Goal: Navigation & Orientation: Find specific page/section

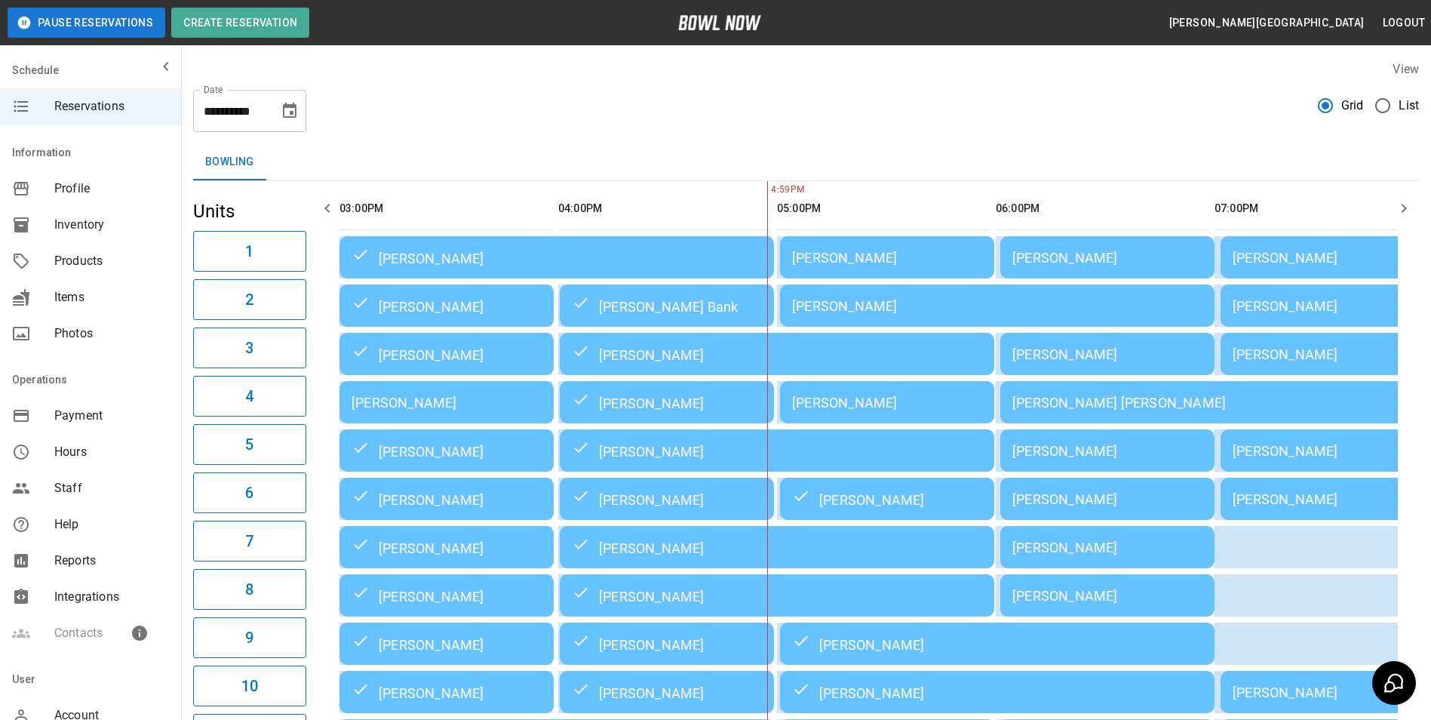
scroll to position [0, 219]
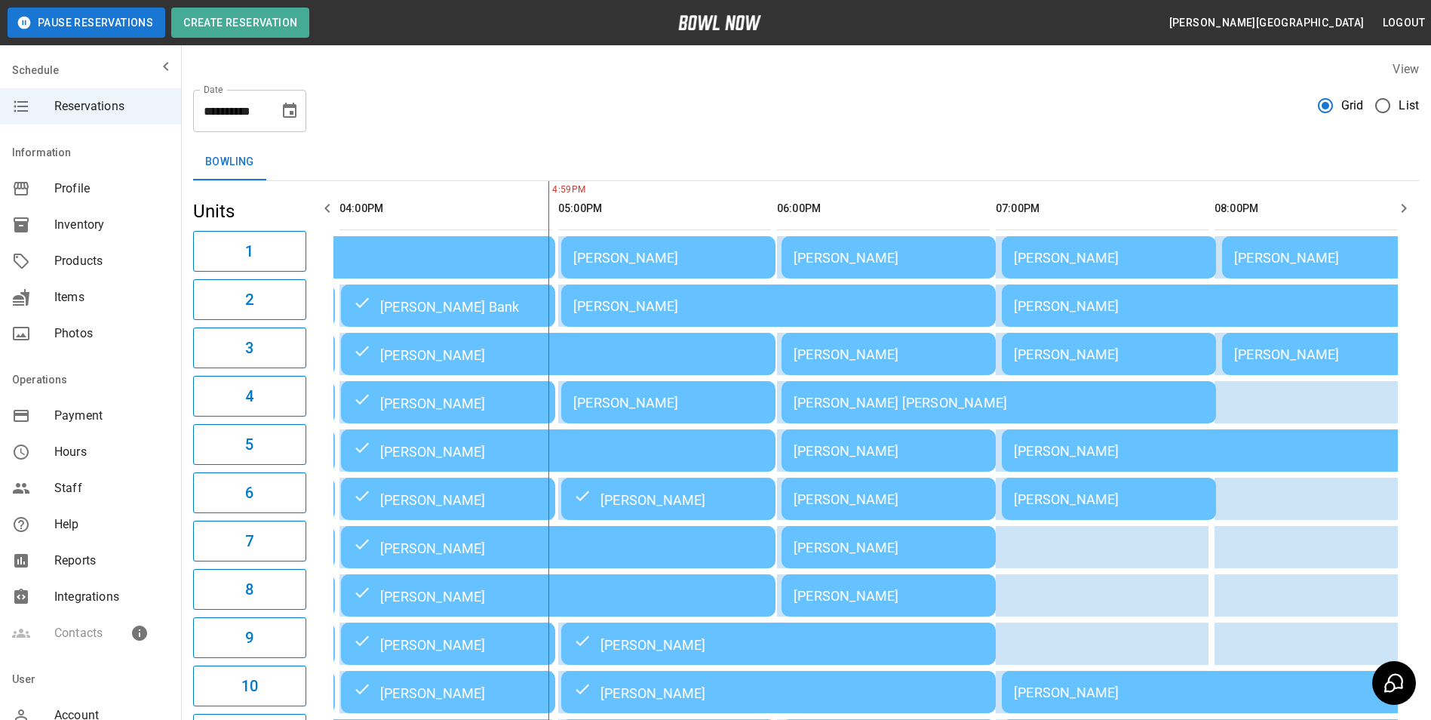
click at [1399, 207] on icon "button" at bounding box center [1404, 208] width 18 height 18
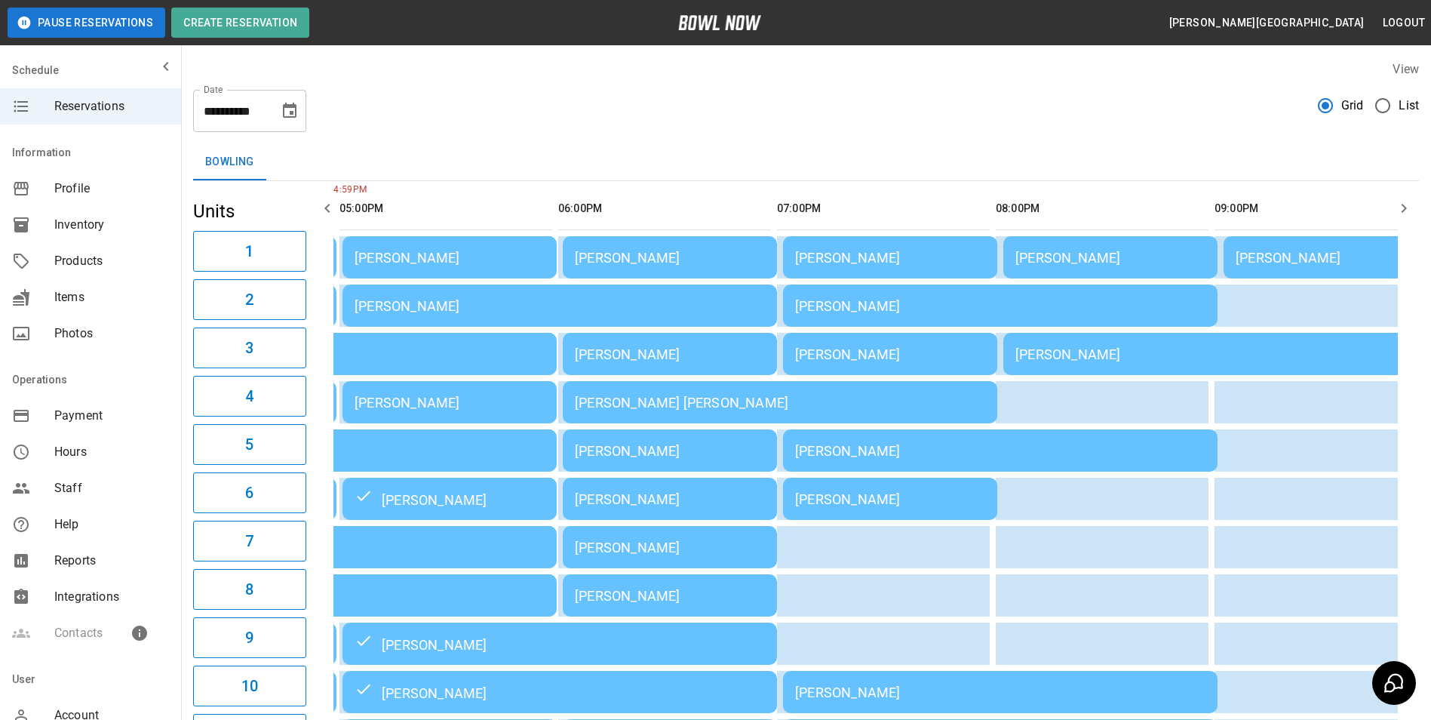
click at [1318, 258] on div "[PERSON_NAME]" at bounding box center [1330, 258] width 190 height 16
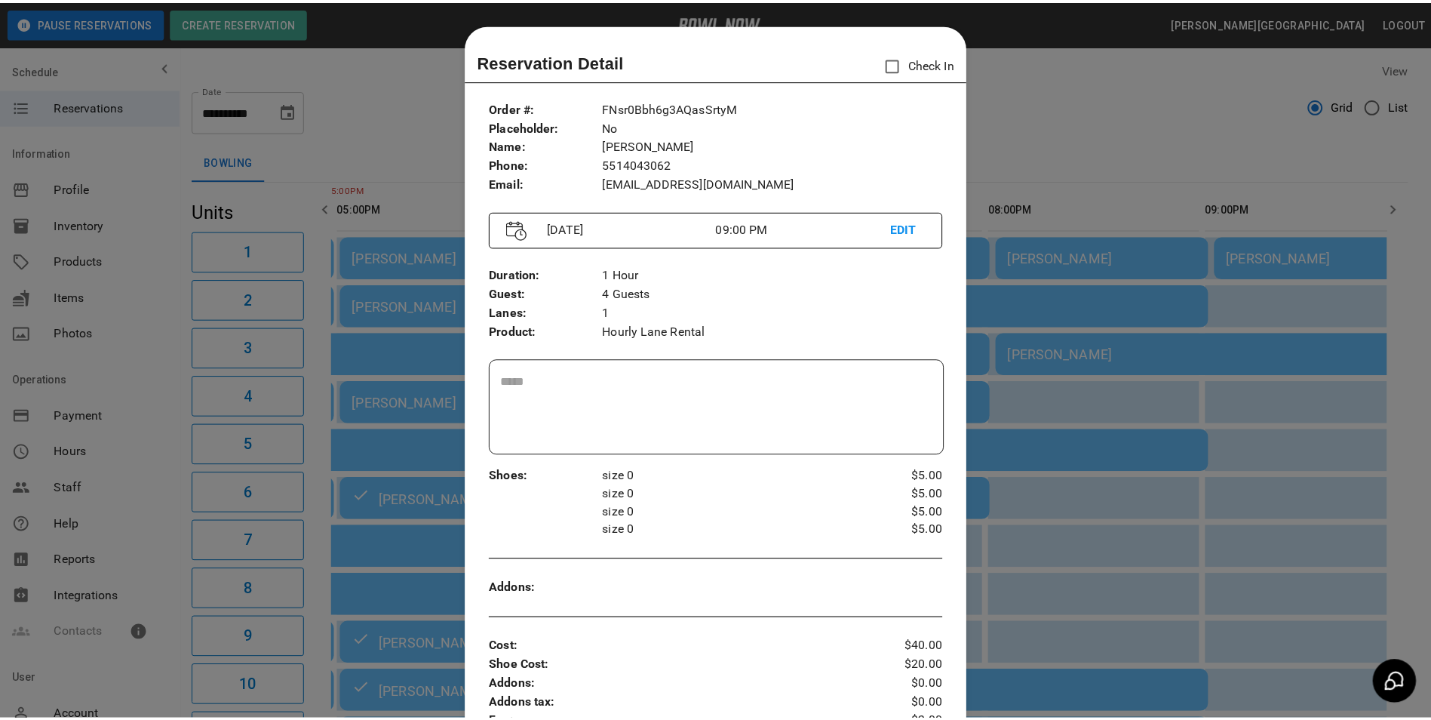
scroll to position [24, 0]
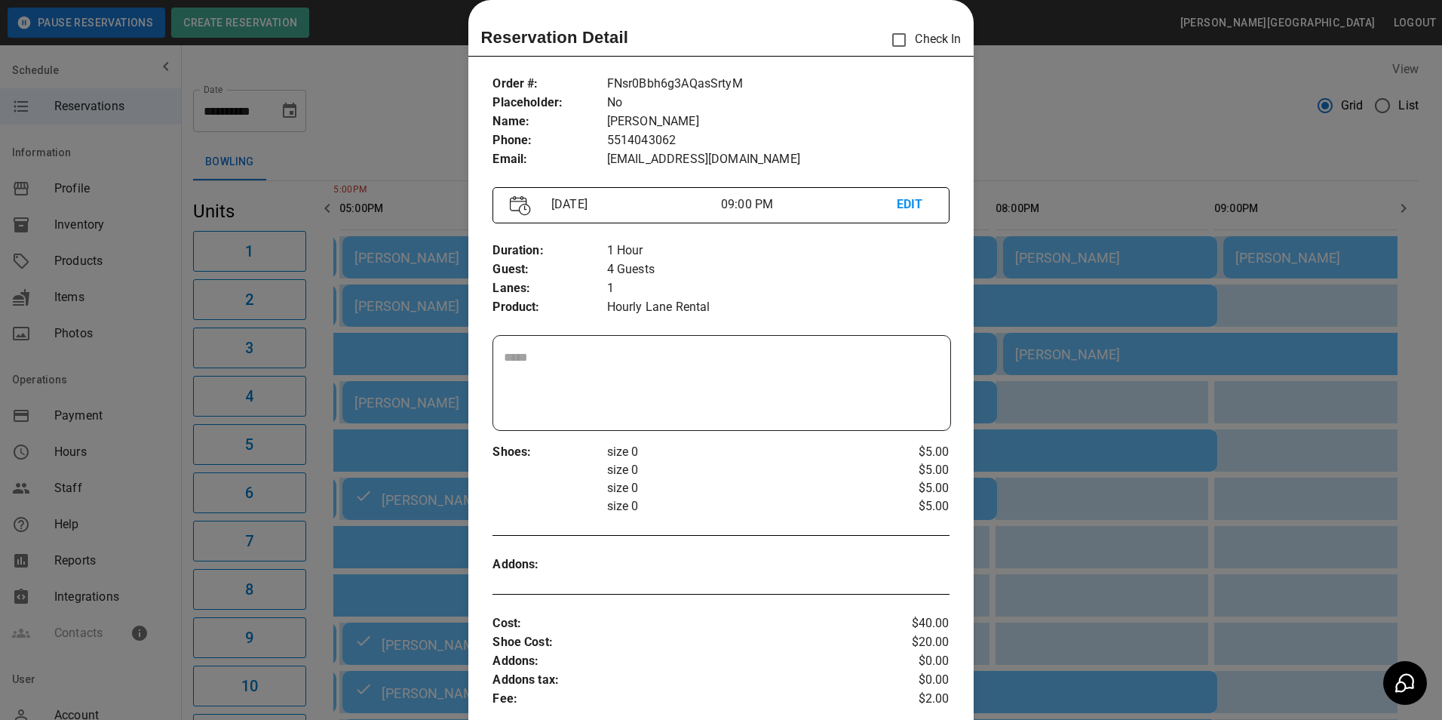
click at [1097, 100] on div at bounding box center [721, 360] width 1442 height 720
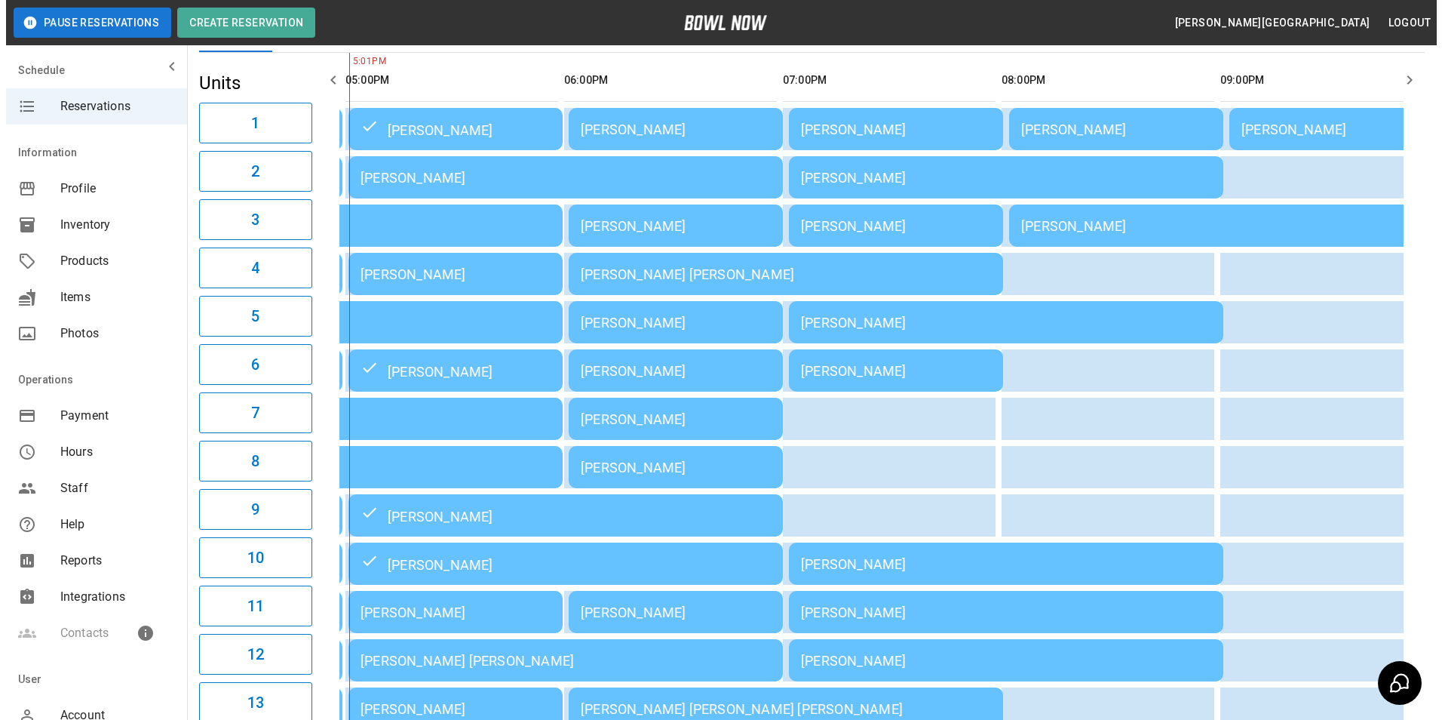
scroll to position [26, 0]
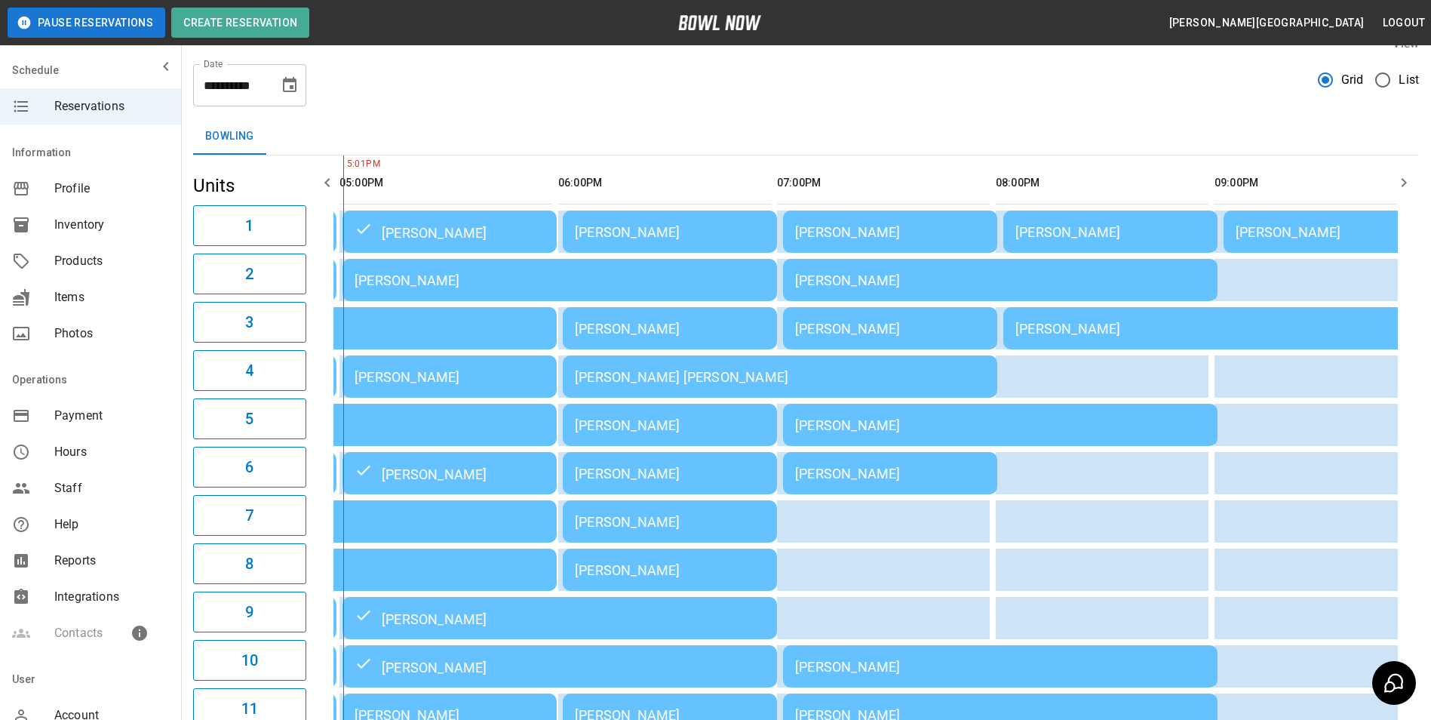
click at [861, 225] on div "[PERSON_NAME]" at bounding box center [890, 232] width 190 height 16
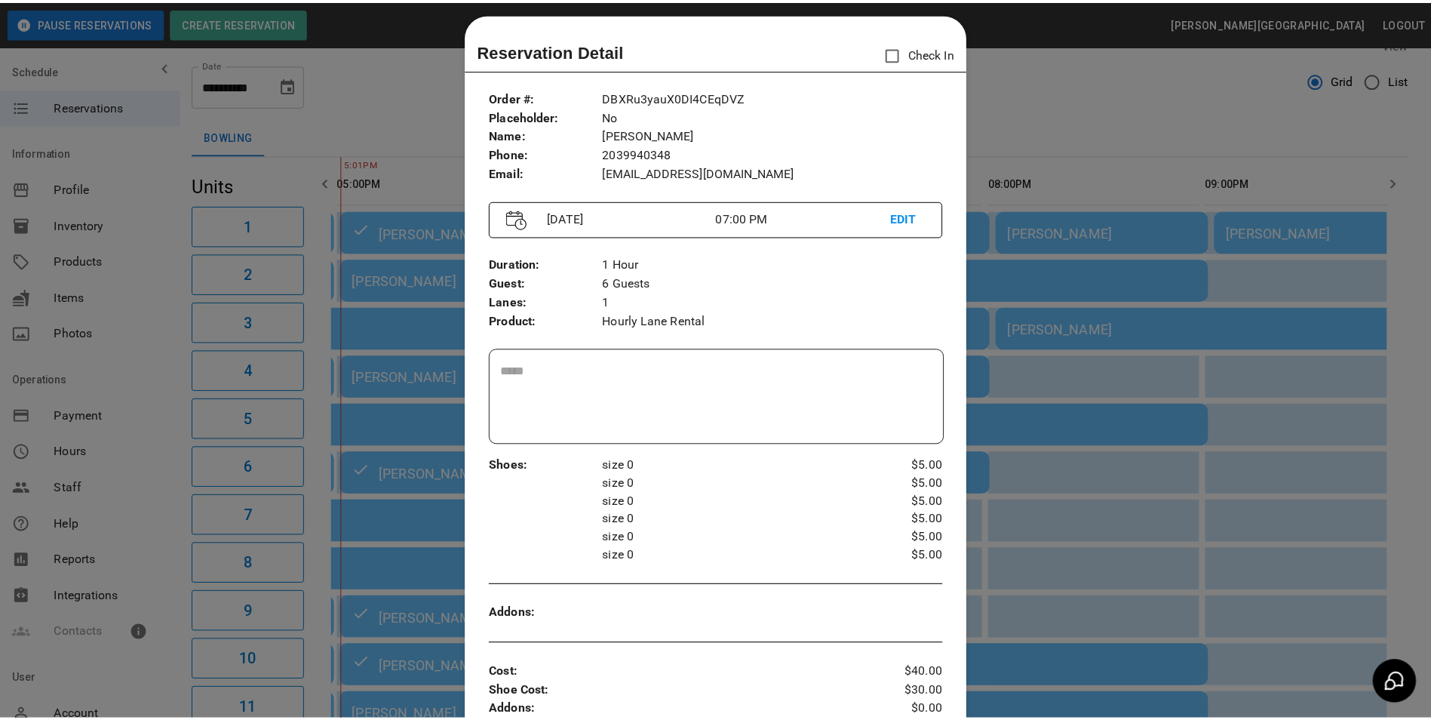
scroll to position [0, 0]
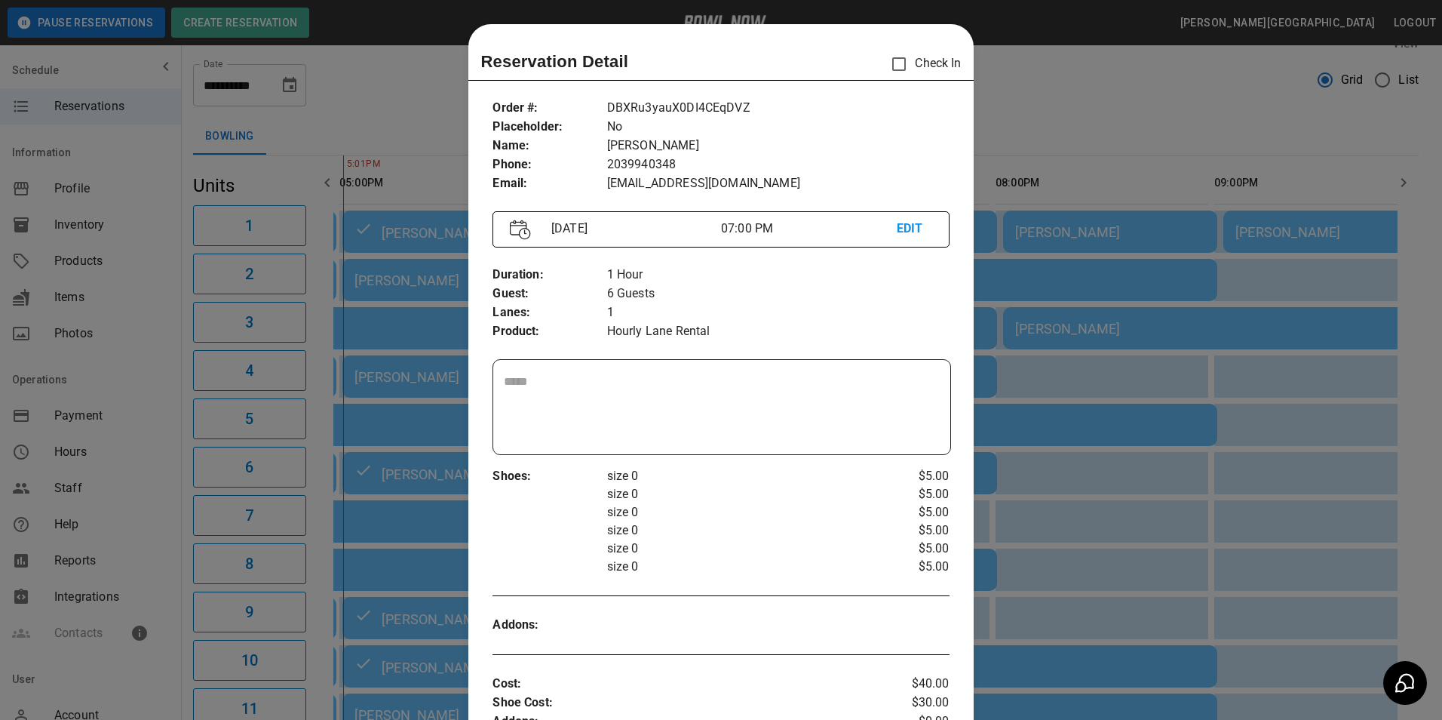
click at [1074, 87] on div at bounding box center [721, 360] width 1442 height 720
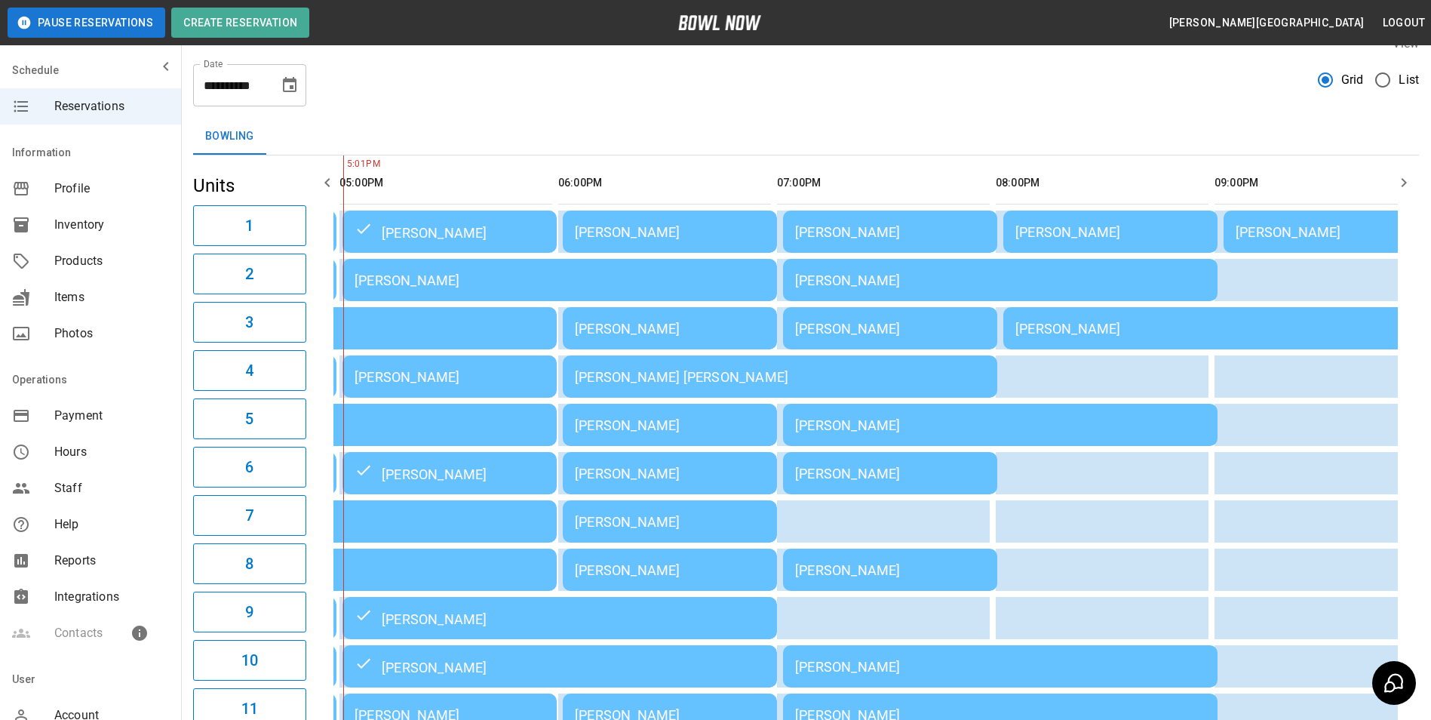
click at [90, 414] on span "Payment" at bounding box center [111, 416] width 115 height 18
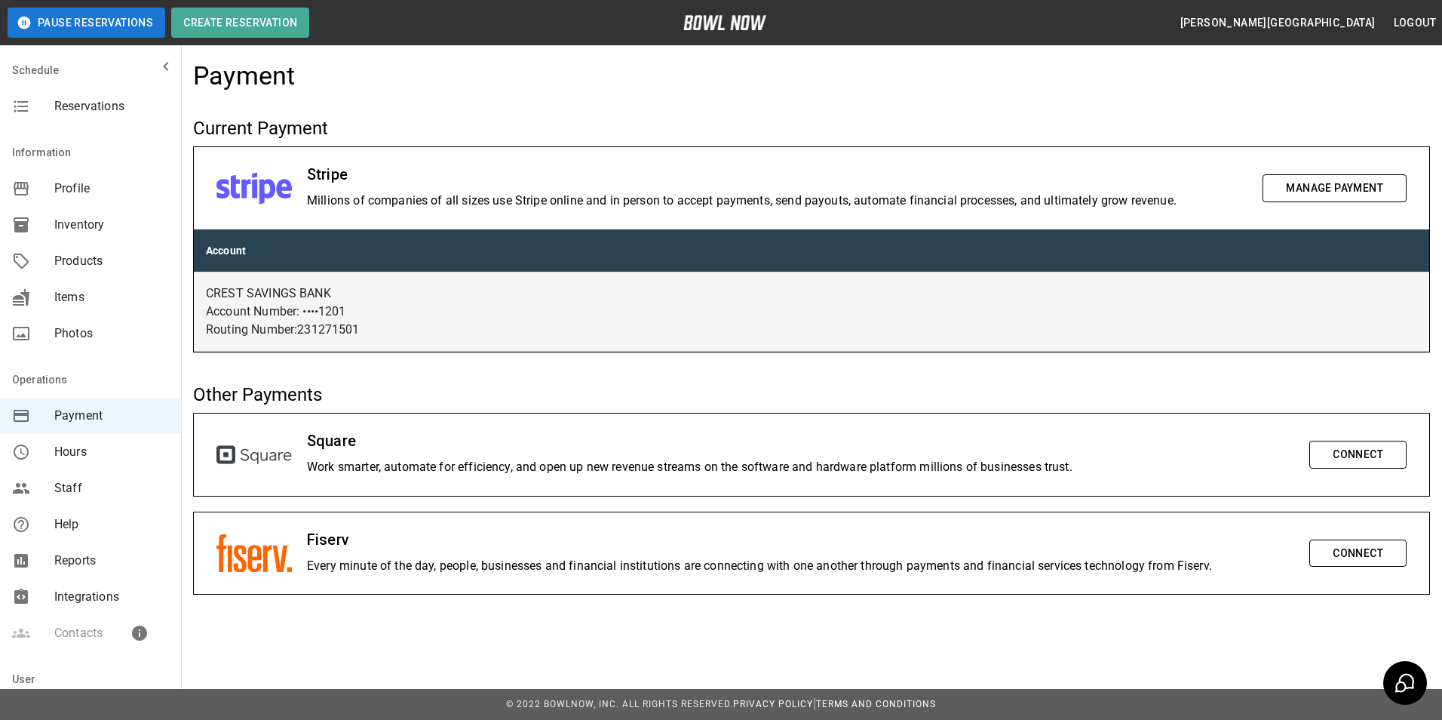
click at [82, 563] on span "Reports" at bounding box center [111, 560] width 115 height 18
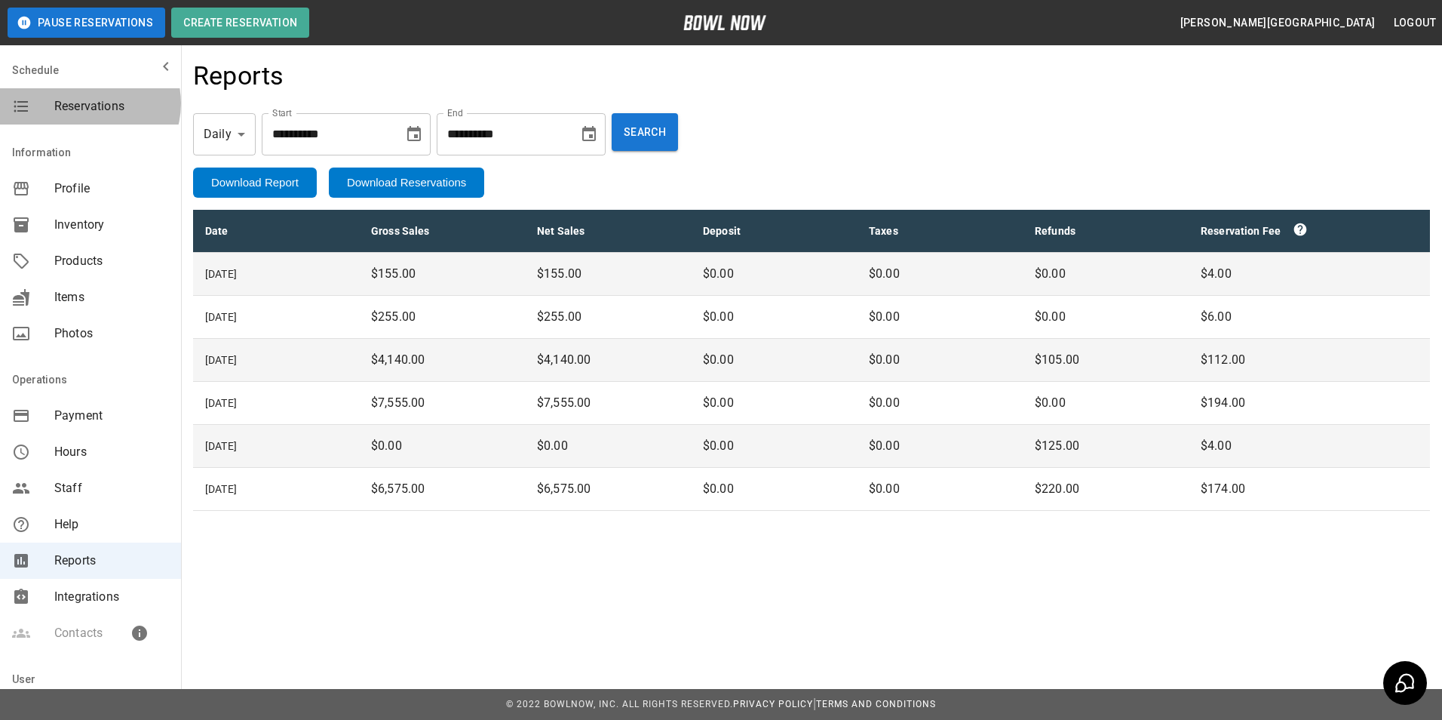
click at [89, 103] on span "Reservations" at bounding box center [111, 106] width 115 height 18
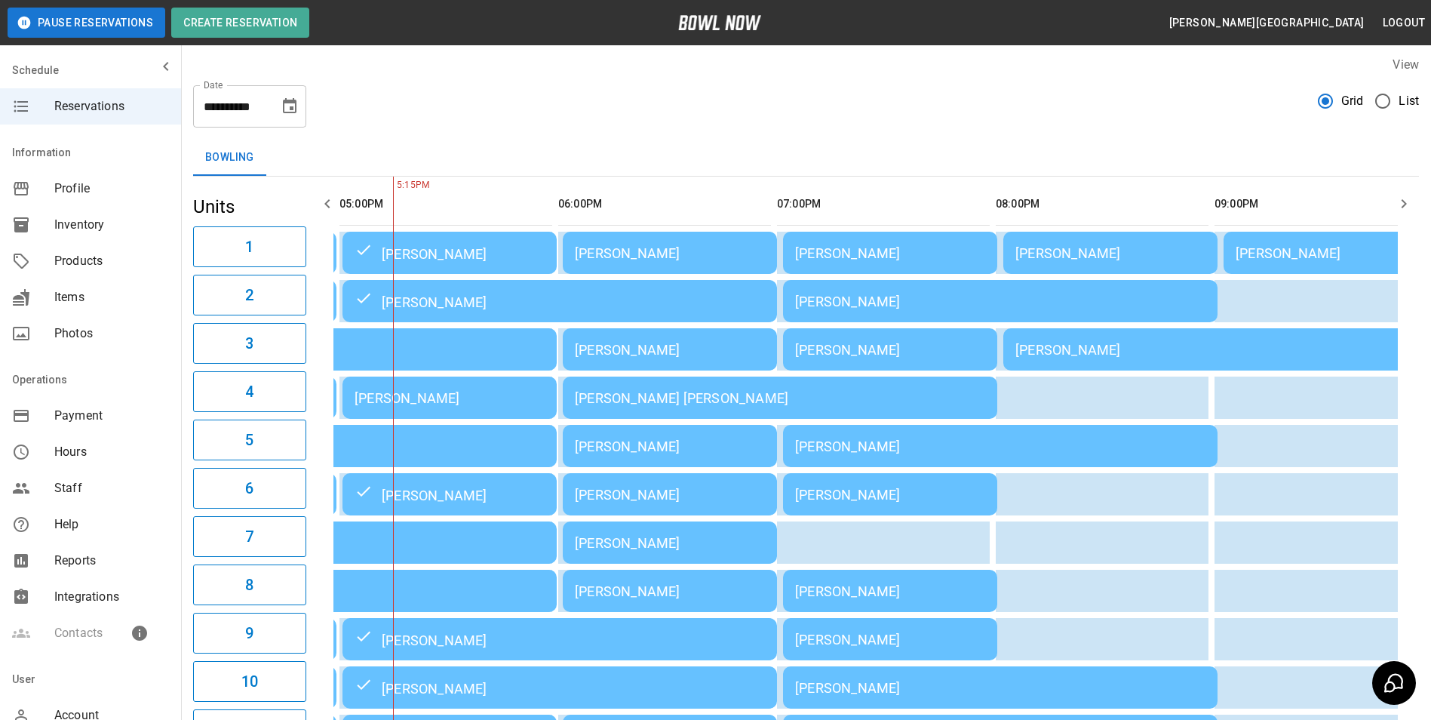
scroll to position [302, 0]
